Goal: Task Accomplishment & Management: Manage account settings

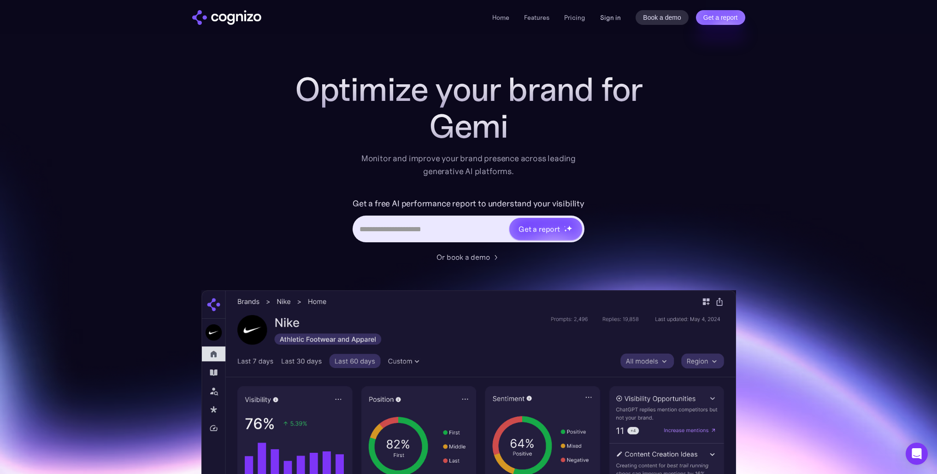
click at [606, 18] on link "Sign in" at bounding box center [610, 17] width 21 height 11
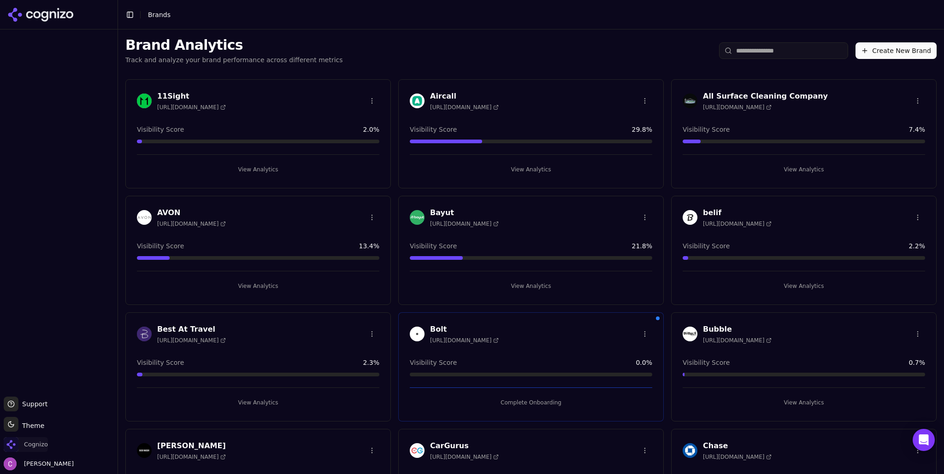
click at [27, 443] on span "Cognizo" at bounding box center [36, 445] width 24 height 8
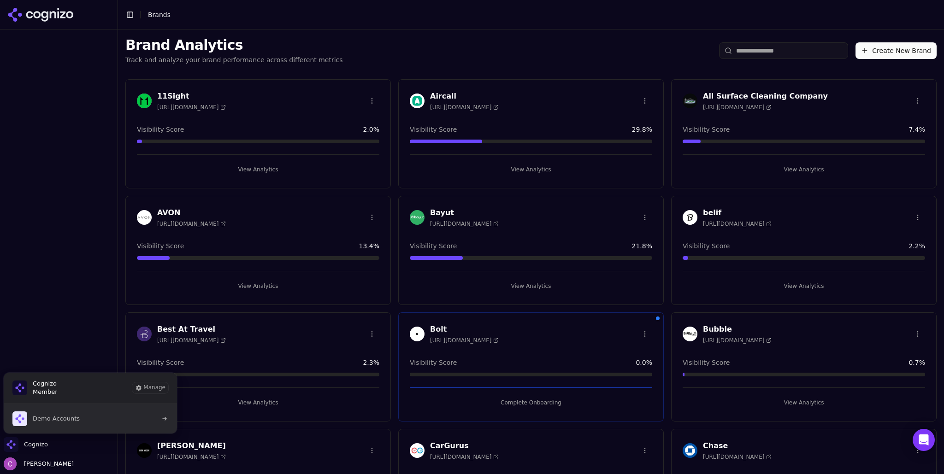
click at [81, 422] on button "Demo Accounts" at bounding box center [90, 419] width 174 height 30
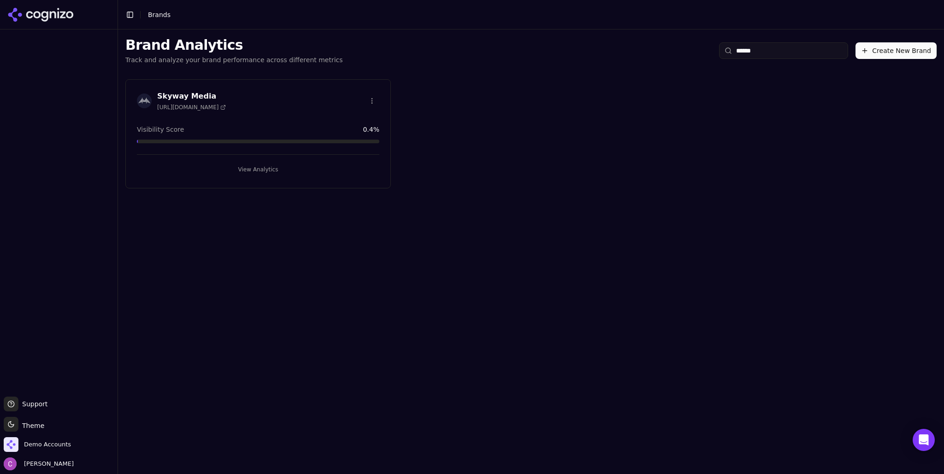
type input "******"
click at [279, 166] on button "View Analytics" at bounding box center [258, 169] width 242 height 15
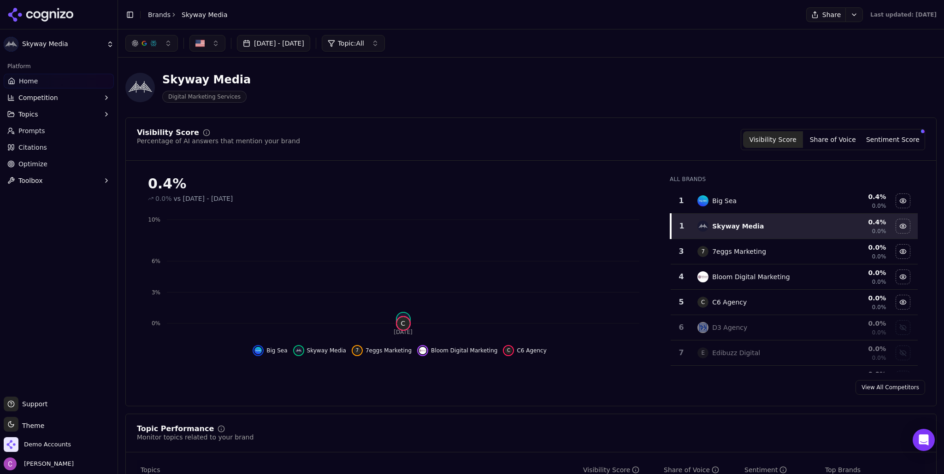
click at [843, 13] on html "Skyway Media Platform Home Competition Topics Prompts Citations Optimize Toolbo…" at bounding box center [472, 237] width 944 height 474
drag, startPoint x: 843, startPoint y: 13, endPoint x: 832, endPoint y: 19, distance: 12.4
click at [844, 13] on html "Skyway Media Platform Home Competition Topics Prompts Citations Optimize Toolbo…" at bounding box center [472, 237] width 944 height 474
click at [822, 17] on button "Share" at bounding box center [825, 14] width 39 height 15
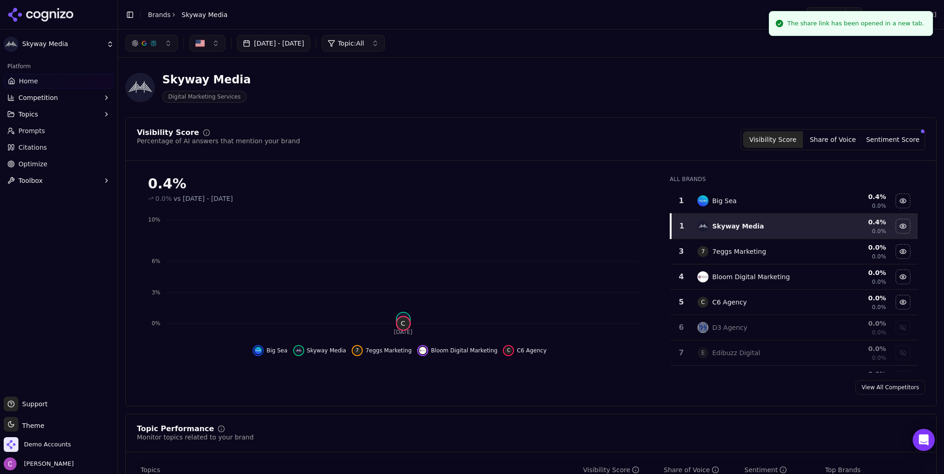
click at [589, 81] on div "Skyway Media Digital Marketing Services" at bounding box center [530, 87] width 811 height 45
drag, startPoint x: 809, startPoint y: 26, endPoint x: 903, endPoint y: 35, distance: 95.0
click at [872, 28] on div "The share link has been opened in a new tab." at bounding box center [855, 23] width 137 height 9
click at [699, 92] on div "Skyway Media Digital Marketing Services" at bounding box center [530, 87] width 811 height 45
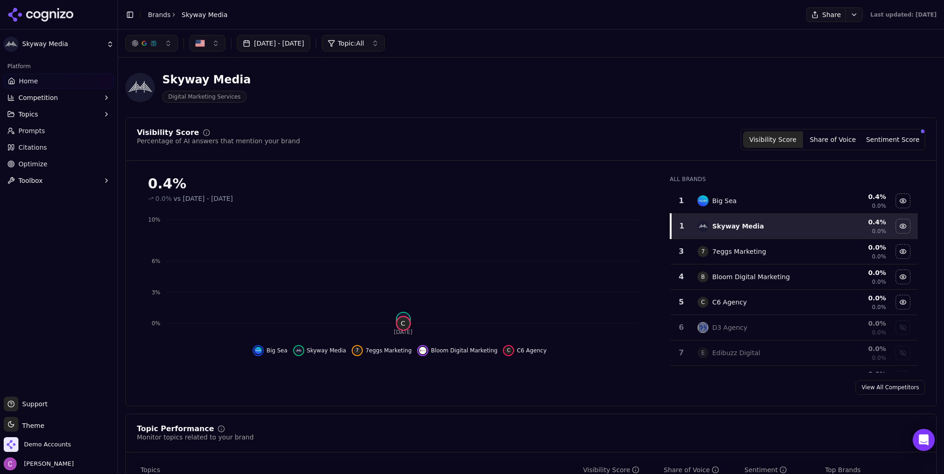
click at [556, 74] on div "Skyway Media Digital Marketing Services" at bounding box center [530, 87] width 811 height 45
click at [131, 17] on button "Toggle Sidebar" at bounding box center [130, 14] width 13 height 13
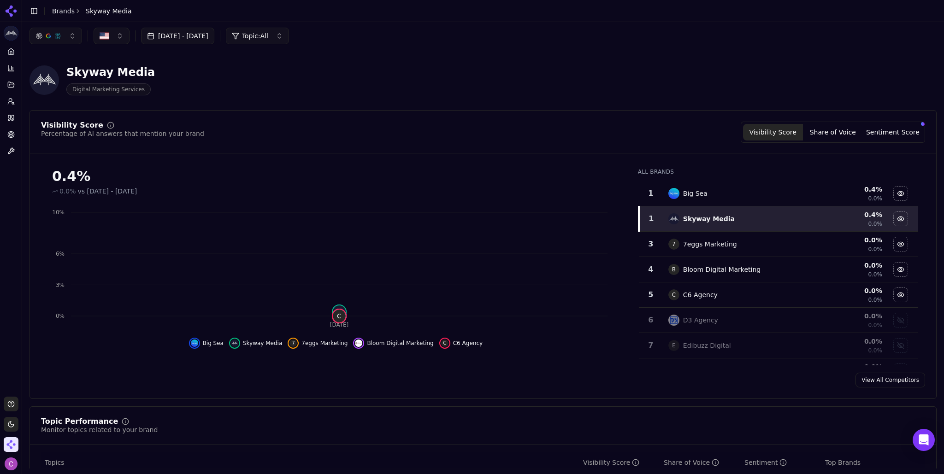
click at [238, 77] on html "Skyway Media Platform Home Competition Topics Prompts Citations Optimize Toolbo…" at bounding box center [472, 237] width 944 height 474
click at [707, 89] on div "Skyway Media Digital Marketing Services" at bounding box center [483, 80] width 907 height 45
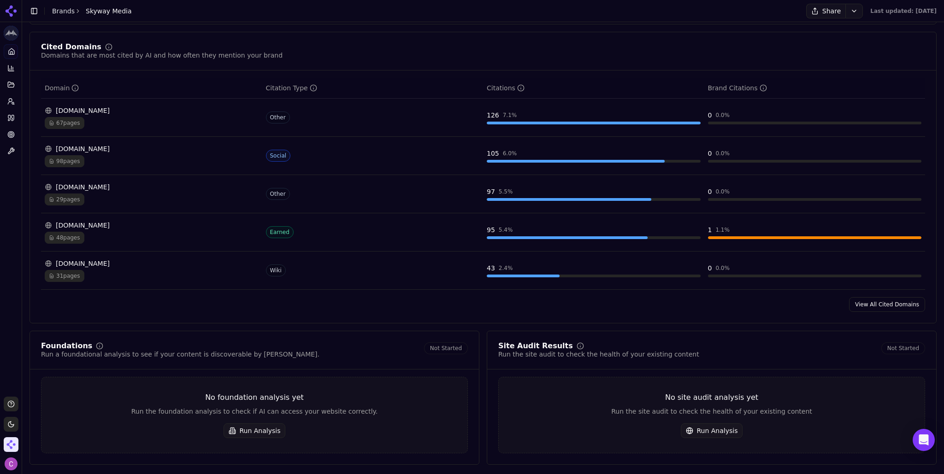
scroll to position [922, 0]
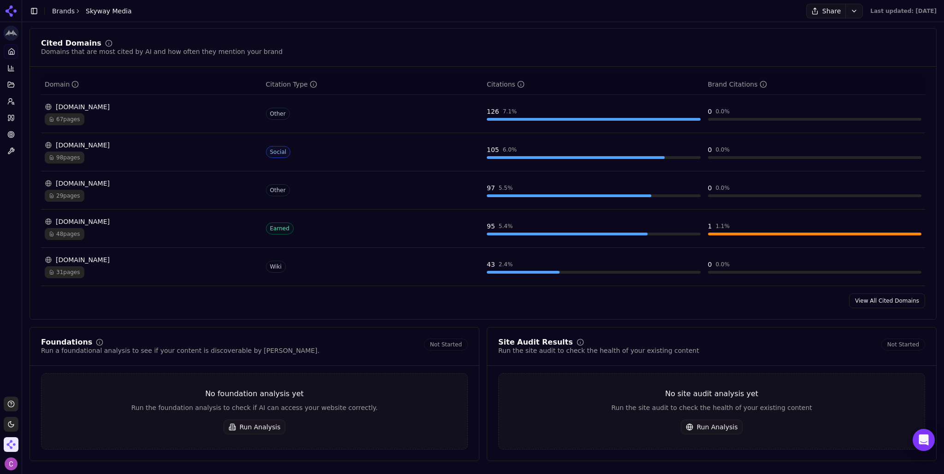
click at [10, 449] on html "Skyway Media Platform Home Competition Topics Prompts Citations Optimize Toolbo…" at bounding box center [472, 237] width 944 height 474
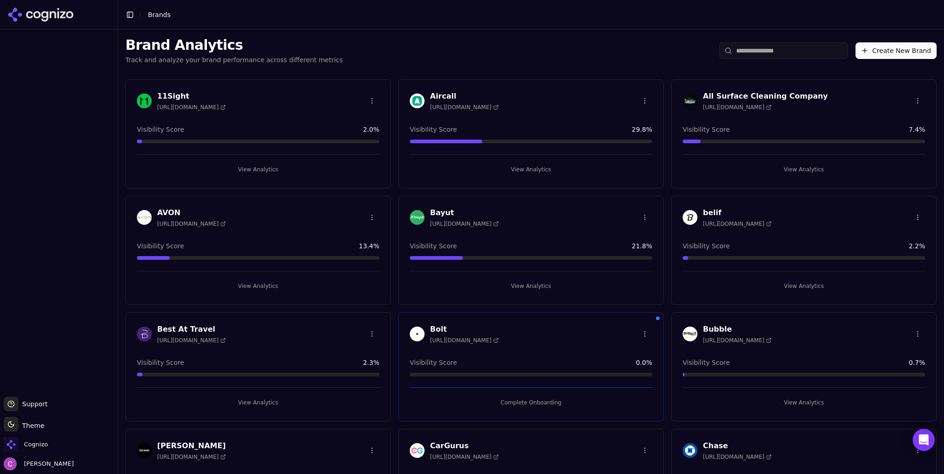
click at [865, 54] on button "Create New Brand" at bounding box center [896, 50] width 81 height 17
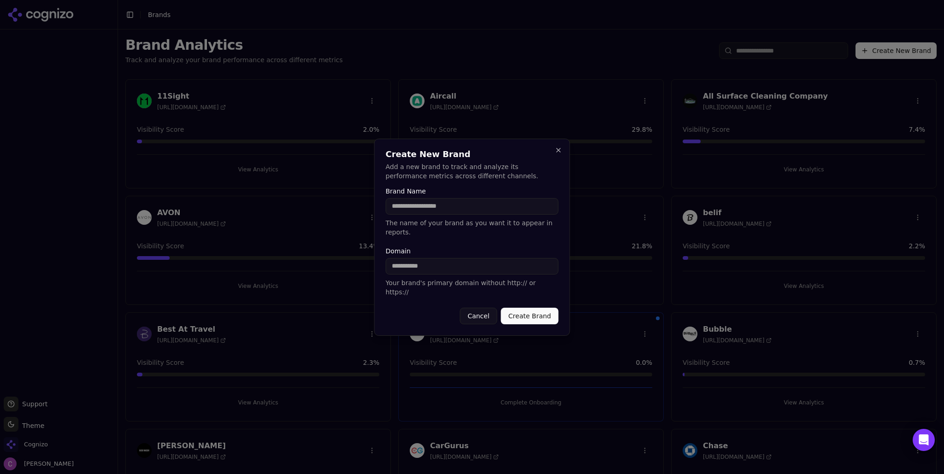
click at [459, 212] on input "Brand Name" at bounding box center [472, 206] width 173 height 17
type input "**********"
